Goal: Task Accomplishment & Management: Manage account settings

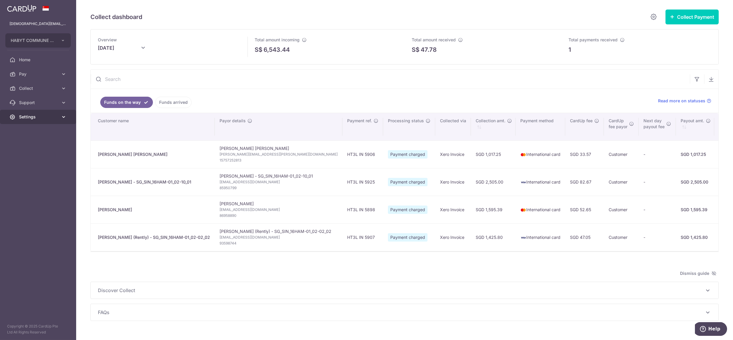
click at [27, 114] on span "Settings" at bounding box center [38, 117] width 39 height 6
click at [43, 144] on span "Logout" at bounding box center [38, 146] width 39 height 6
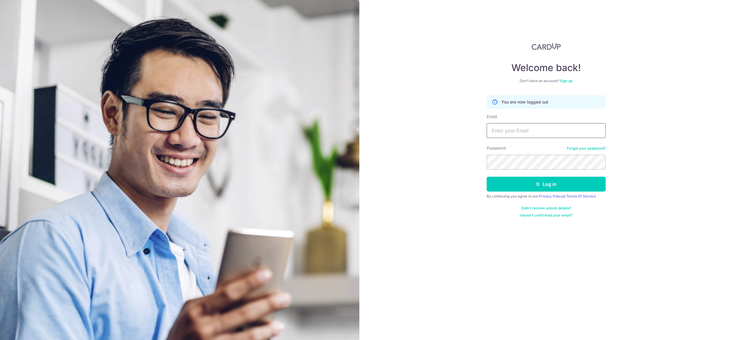
drag, startPoint x: 535, startPoint y: 127, endPoint x: 542, endPoint y: 137, distance: 12.9
click at [535, 127] on input "Email" at bounding box center [546, 130] width 119 height 15
type input "lady.labarda@habyt.com"
click at [487, 177] on button "Log in" at bounding box center [546, 184] width 119 height 15
